Goal: Information Seeking & Learning: Learn about a topic

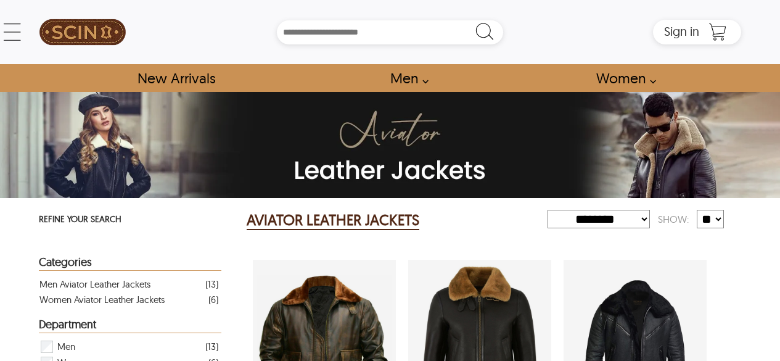
select select "********"
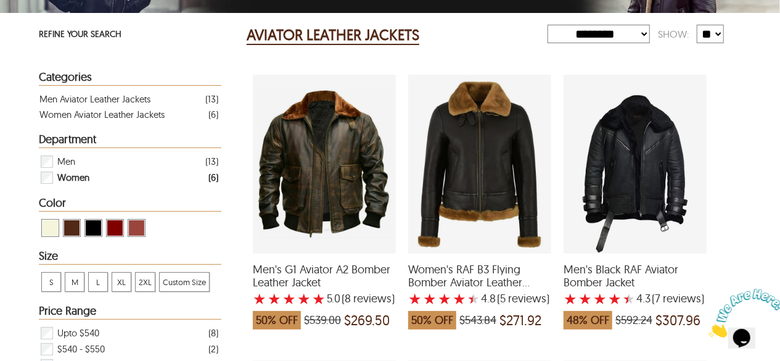
click at [75, 171] on span "Women" at bounding box center [73, 178] width 32 height 16
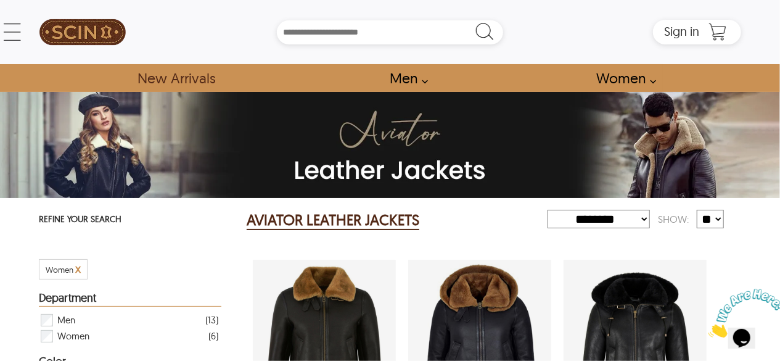
click at [168, 82] on link "New Arrivals" at bounding box center [175, 78] width 105 height 28
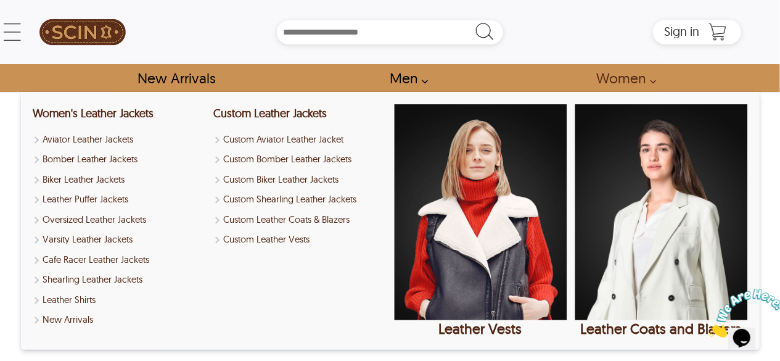
select select "********"
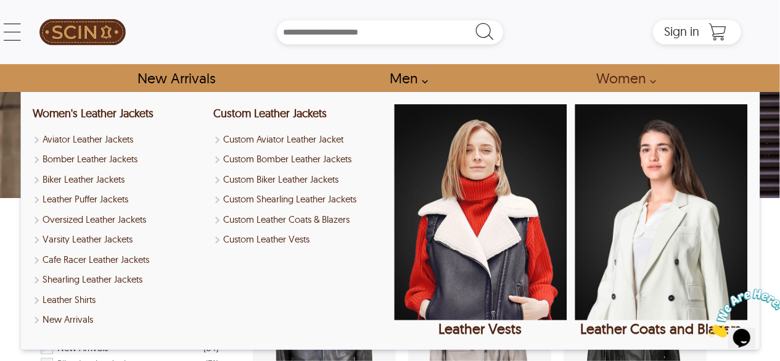
click at [662, 78] on link "Women" at bounding box center [622, 78] width 81 height 28
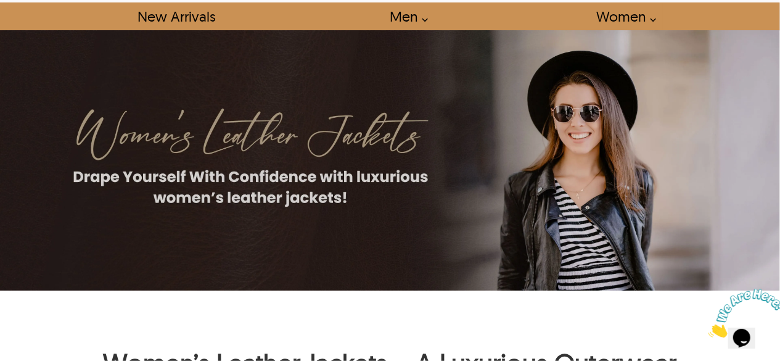
scroll to position [123, 0]
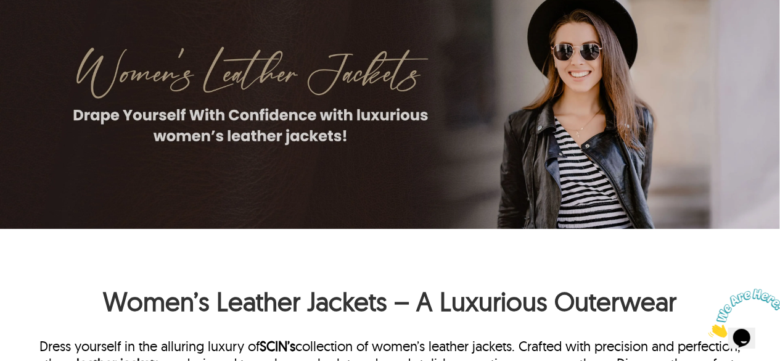
click at [634, 171] on img at bounding box center [390, 99] width 780 height 260
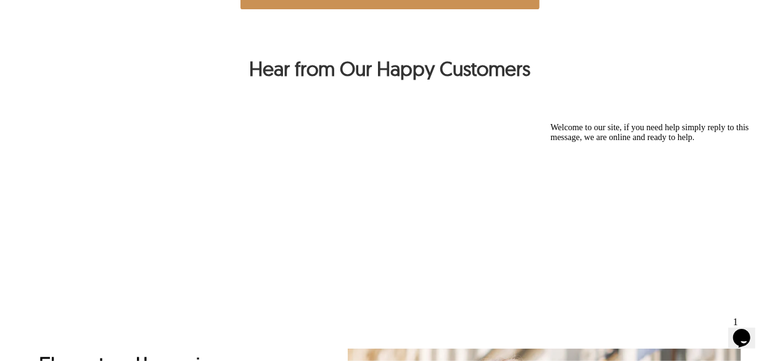
scroll to position [1048, 0]
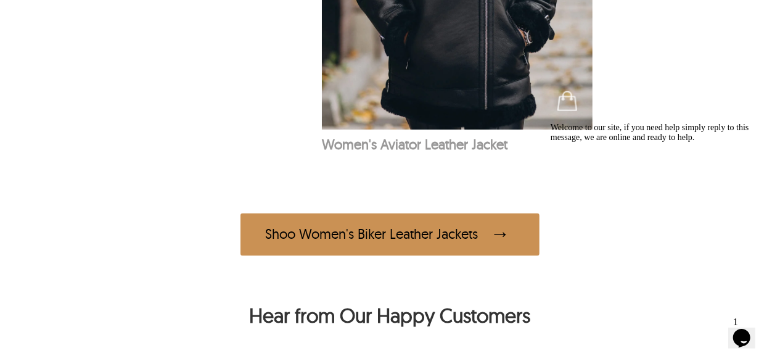
click at [309, 224] on div "Shoo Women's Biker Leather Jackets" at bounding box center [390, 234] width 299 height 43
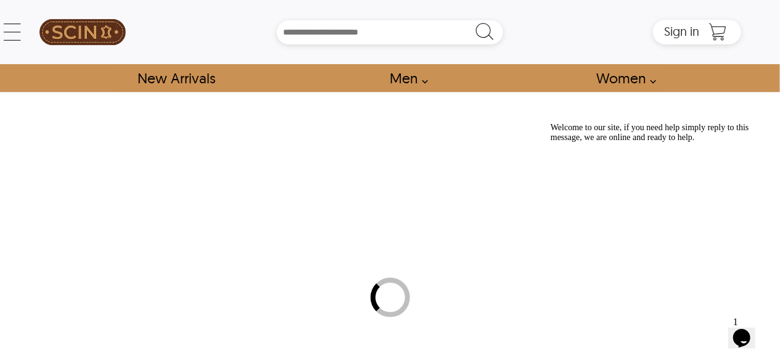
select select "********"
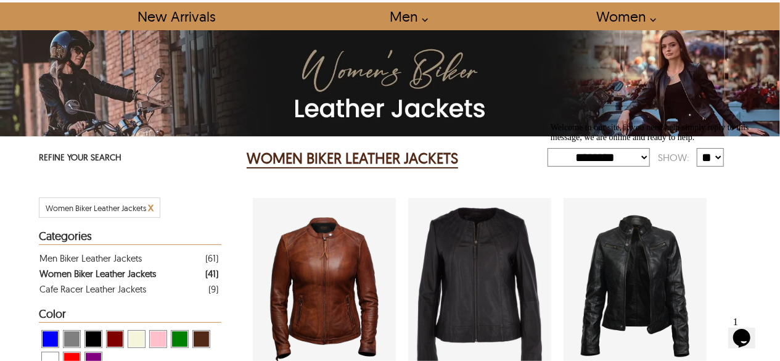
scroll to position [185, 0]
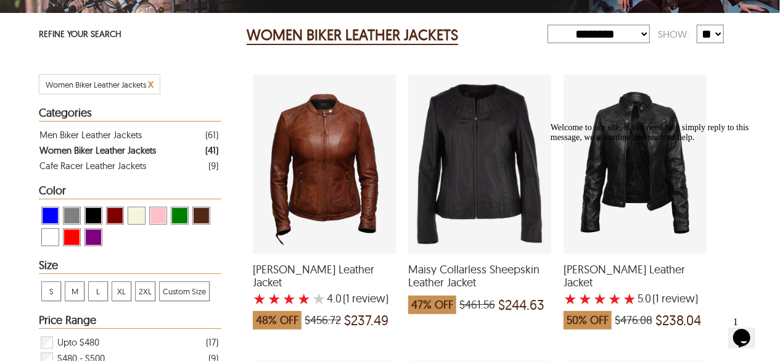
click at [550, 122] on icon "Chat attention grabber" at bounding box center [550, 122] width 0 height 0
click at [618, 35] on select "**********" at bounding box center [599, 34] width 102 height 19
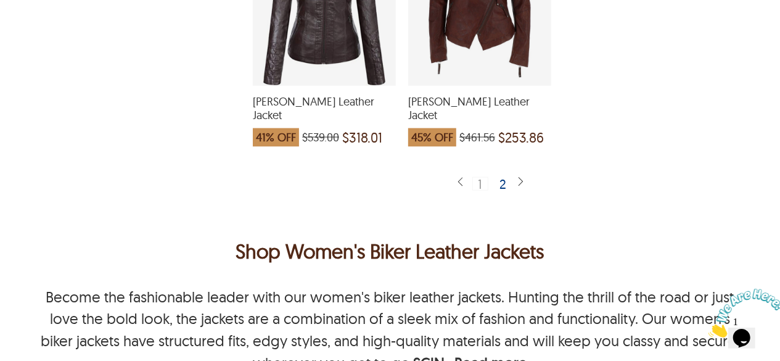
scroll to position [3243, 0]
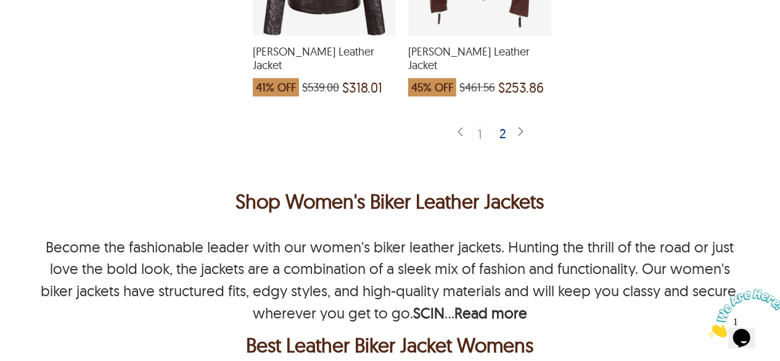
click at [507, 127] on div "2" at bounding box center [504, 133] width 18 height 12
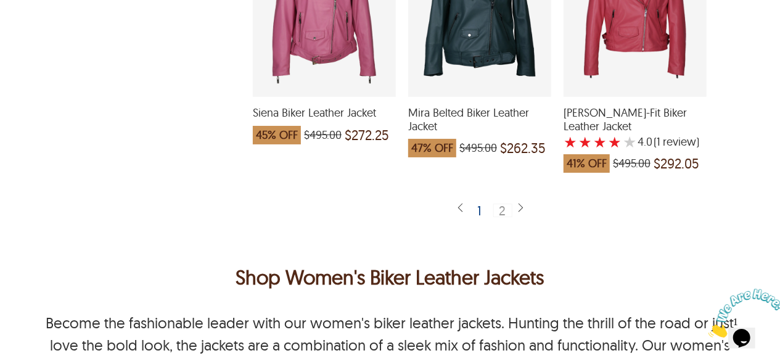
scroll to position [925, 0]
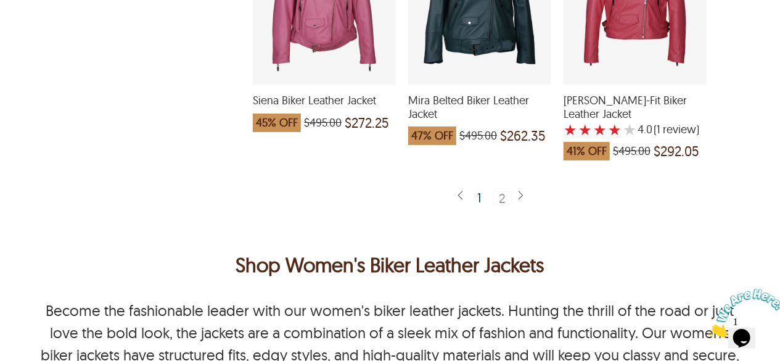
click at [480, 198] on div "1" at bounding box center [479, 197] width 15 height 12
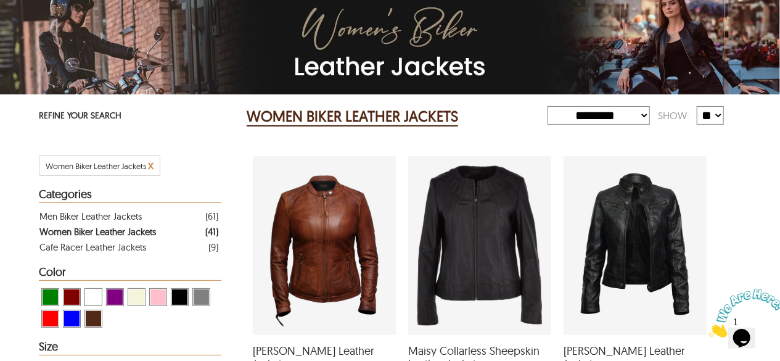
scroll to position [247, 0]
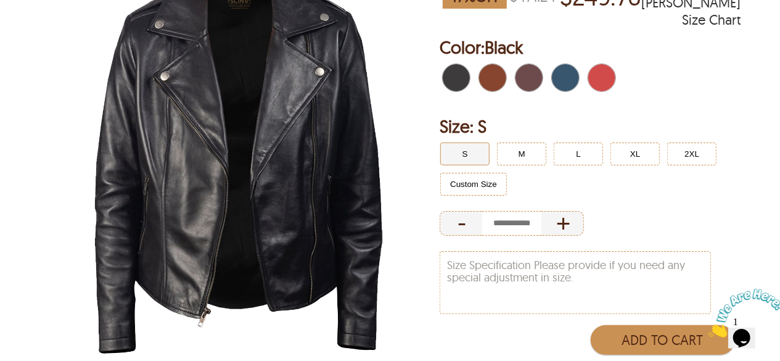
scroll to position [185, 0]
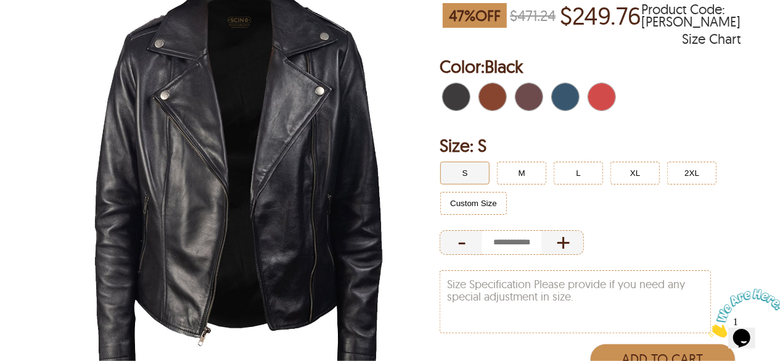
click at [500, 103] on span "Distressed Brown" at bounding box center [497, 96] width 8 height 27
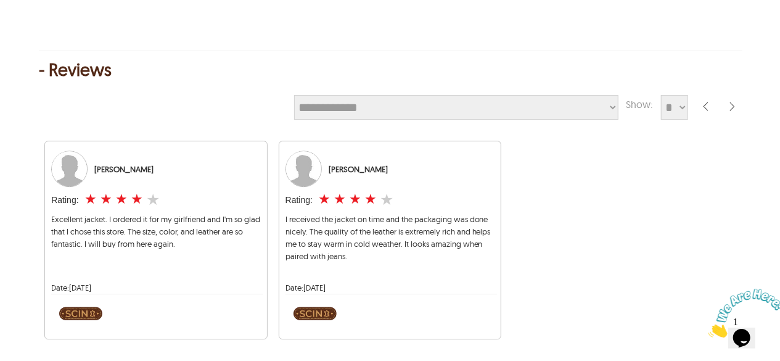
scroll to position [1850, 0]
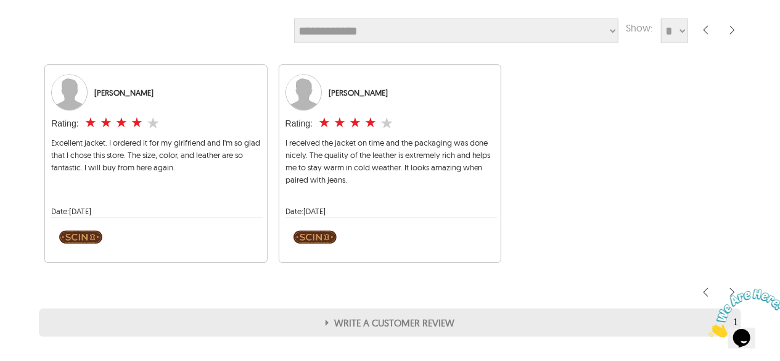
click at [127, 167] on span "Excellent jacket. I ordered it for my girlfriend and I'm so glad that I chose t…" at bounding box center [155, 155] width 209 height 35
click at [413, 165] on span "I received the jacket on time and the packaging was done nicely. The quality of…" at bounding box center [388, 161] width 205 height 47
